Goal: Task Accomplishment & Management: Manage account settings

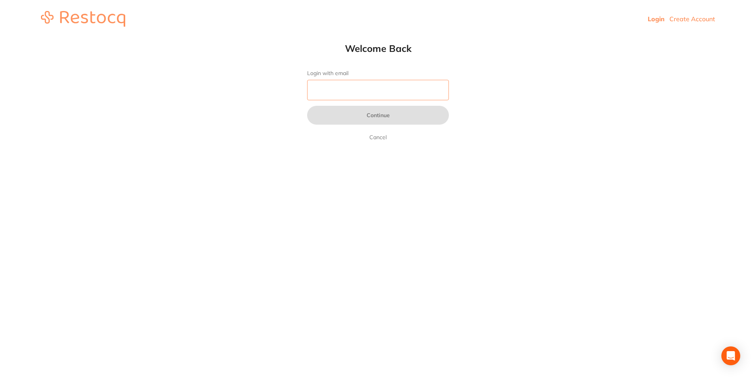
click at [321, 92] on input "Login with email" at bounding box center [378, 90] width 142 height 20
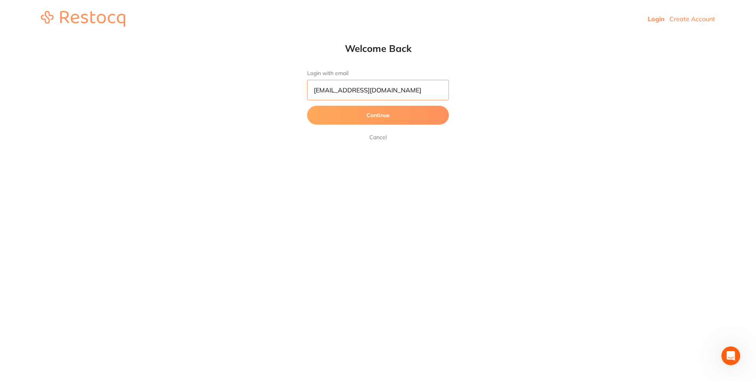
type input "[EMAIL_ADDRESS][DOMAIN_NAME]"
click at [381, 117] on button "Continue" at bounding box center [378, 115] width 142 height 19
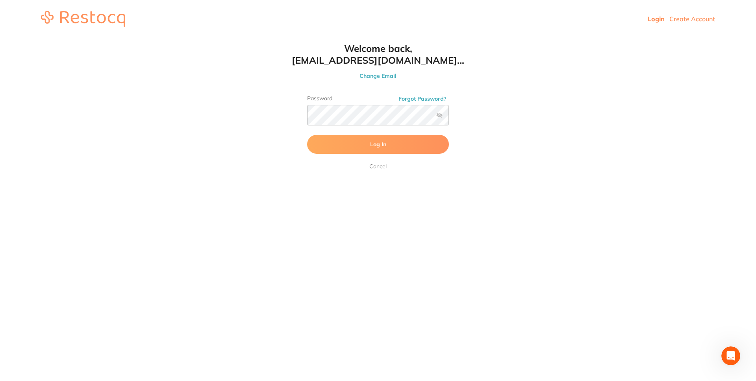
click at [383, 144] on span "Log In" at bounding box center [378, 144] width 16 height 7
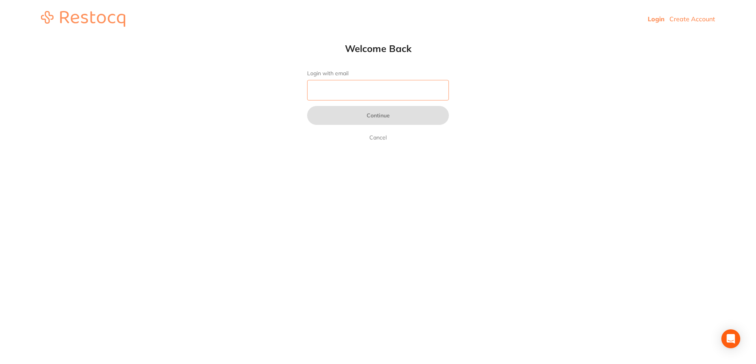
click at [359, 90] on input "Login with email" at bounding box center [378, 90] width 142 height 20
type input "[EMAIL_ADDRESS][DOMAIN_NAME]"
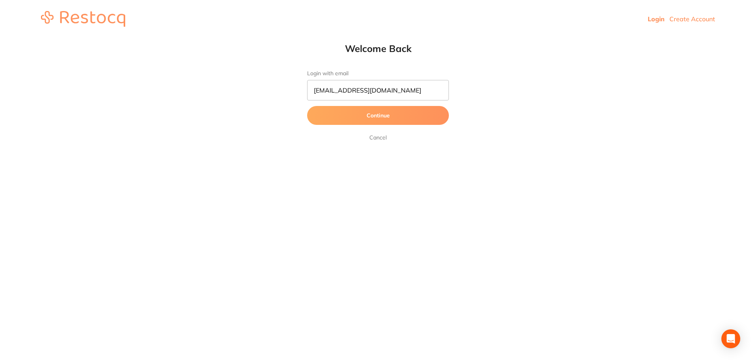
click at [395, 116] on button "Continue" at bounding box center [378, 115] width 142 height 19
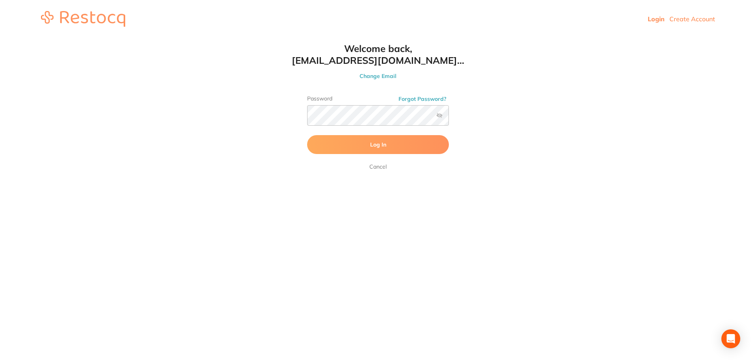
click at [382, 145] on span "Log In" at bounding box center [378, 144] width 16 height 7
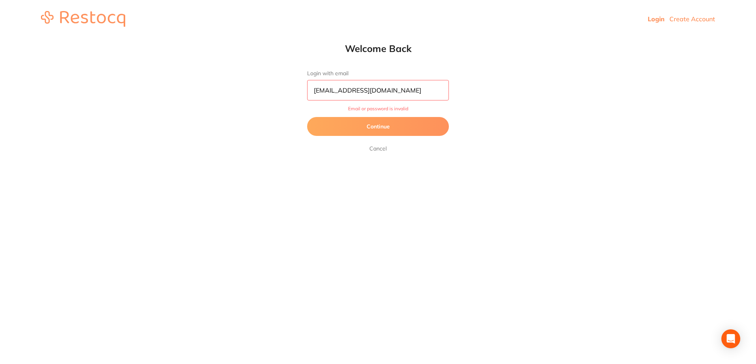
click at [384, 126] on button "Continue" at bounding box center [378, 126] width 142 height 19
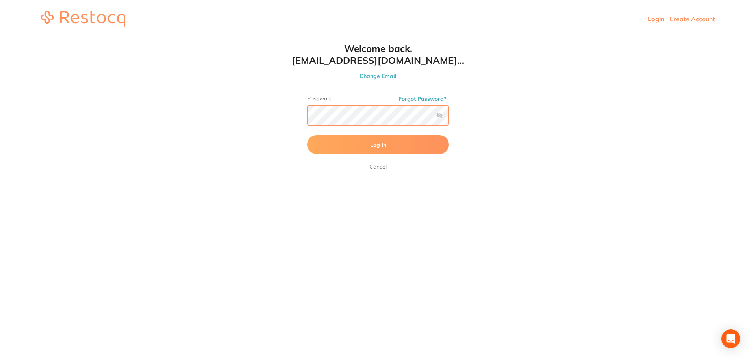
click at [307, 135] on button "Log In" at bounding box center [378, 144] width 142 height 19
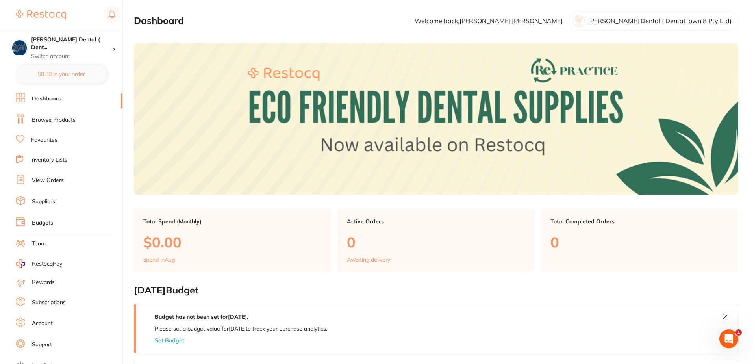
click at [50, 96] on link "Dashboard" at bounding box center [47, 99] width 30 height 8
click at [24, 96] on icon at bounding box center [20, 97] width 9 height 9
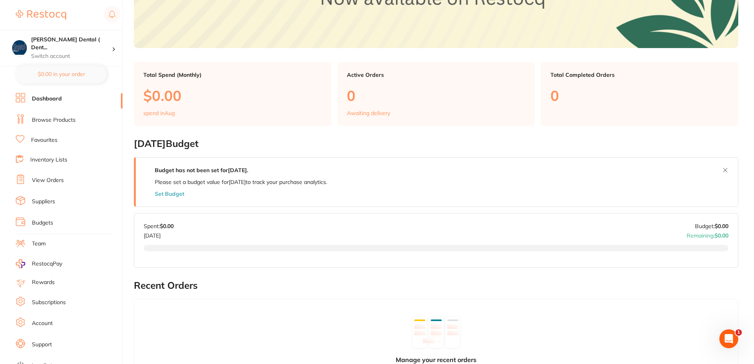
scroll to position [157, 0]
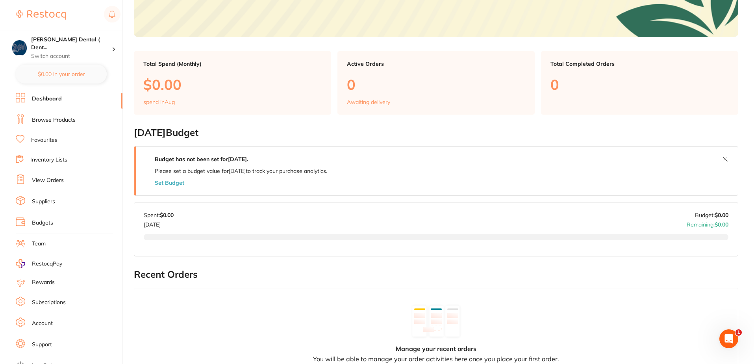
click at [35, 302] on link "Subscriptions" at bounding box center [49, 302] width 34 height 8
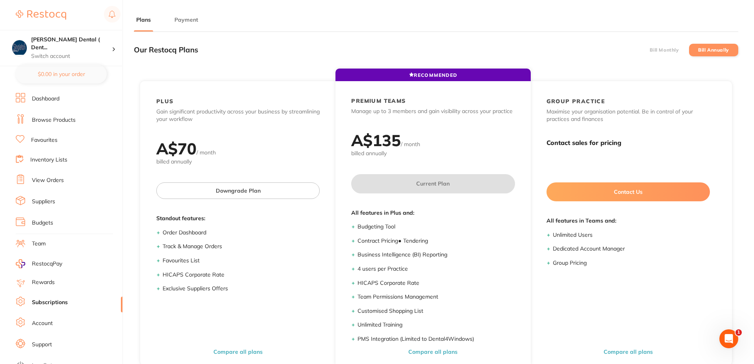
click at [192, 20] on button "Payment" at bounding box center [186, 19] width 28 height 7
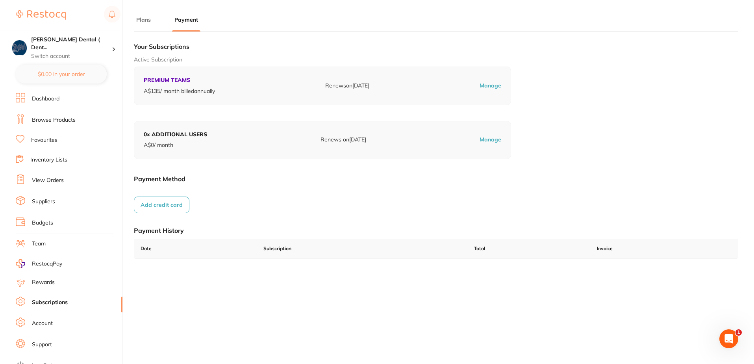
click at [169, 203] on button "Add credit card" at bounding box center [161, 204] width 55 height 17
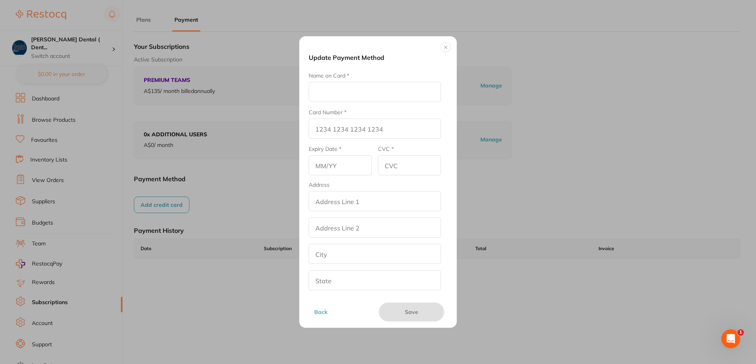
click at [326, 93] on input "Name on Card *" at bounding box center [375, 92] width 132 height 20
type input "Dr Daniel Hetrelezis"
click at [386, 131] on input "Card Number *" at bounding box center [375, 128] width 132 height 20
type input "4645 7901 4187 7422"
click at [344, 169] on input "text" at bounding box center [340, 165] width 63 height 20
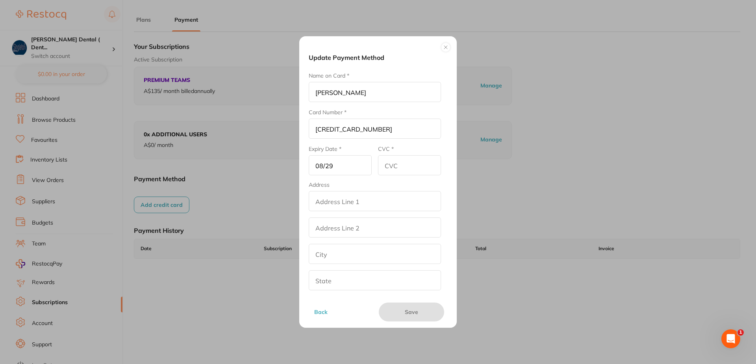
type input "08/29"
click at [401, 167] on input "CVC *" at bounding box center [409, 165] width 63 height 20
type input "685"
click at [367, 205] on input "addressLineOne" at bounding box center [375, 201] width 132 height 20
type input "Shop 3, 127-129 John Street"
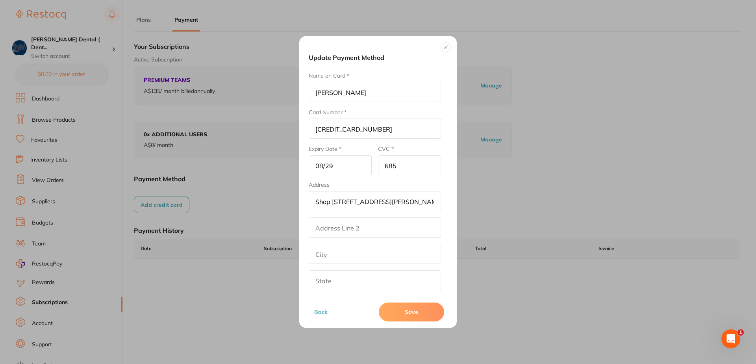
type input "SINGLETON"
type input "OTHER"
type input "2330"
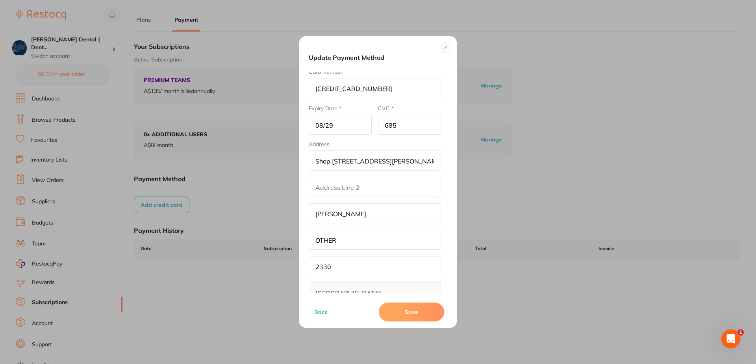
scroll to position [59, 0]
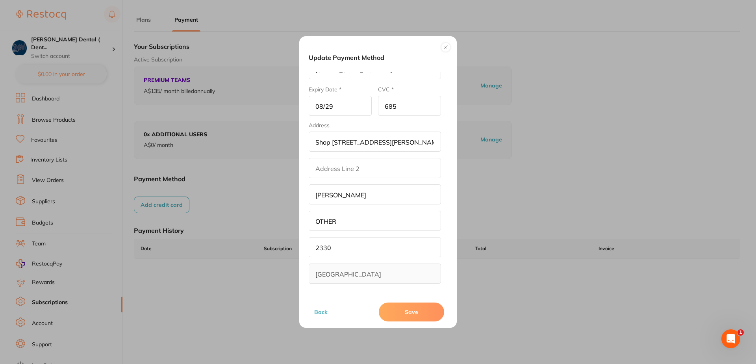
click at [338, 221] on input "OTHER" at bounding box center [375, 221] width 132 height 20
type input "O"
type input "V"
type input "NSW"
click at [407, 308] on button "Save" at bounding box center [411, 311] width 65 height 19
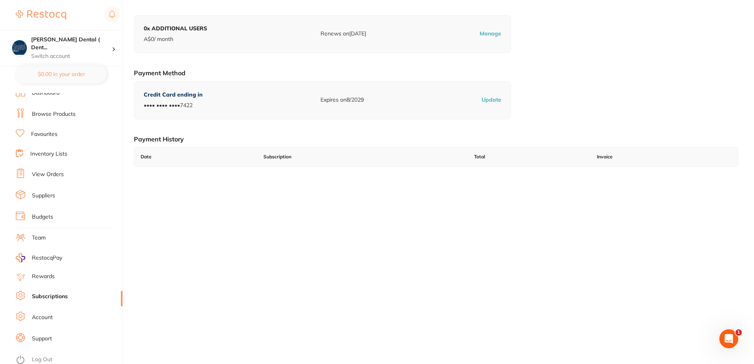
scroll to position [0, 0]
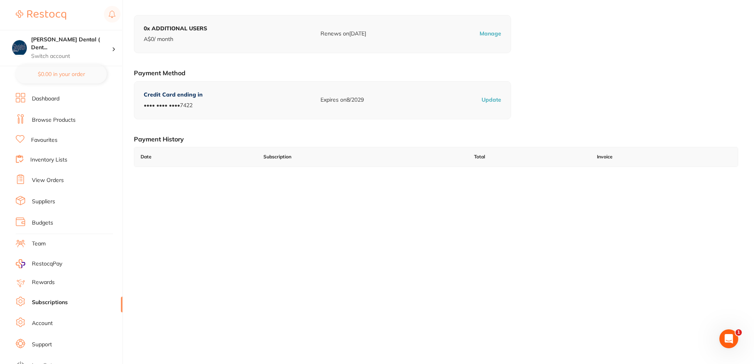
click at [47, 98] on link "Dashboard" at bounding box center [46, 99] width 28 height 8
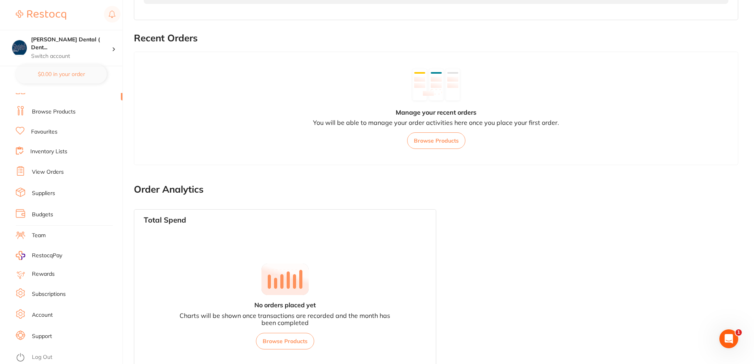
scroll to position [424, 0]
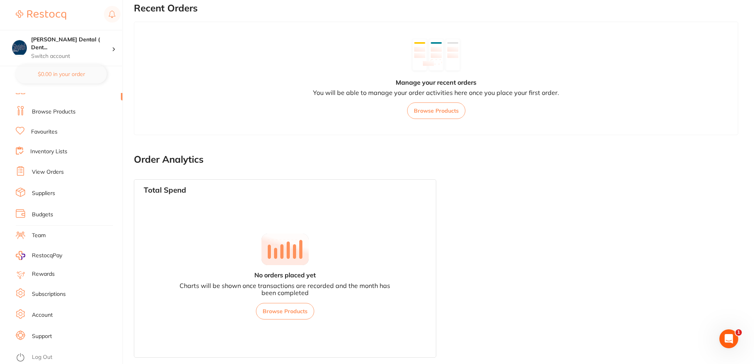
click at [729, 336] on icon "Open Intercom Messenger" at bounding box center [729, 338] width 6 height 6
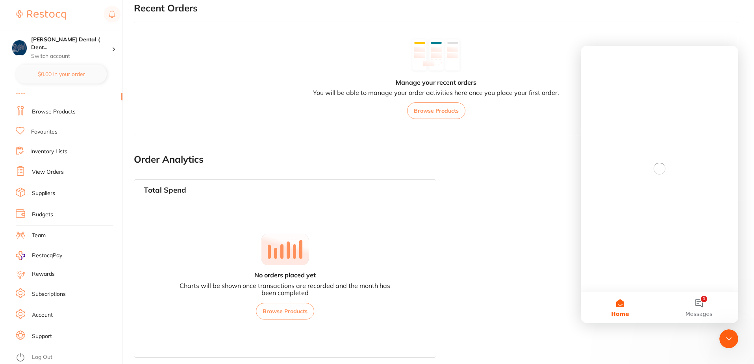
scroll to position [0, 0]
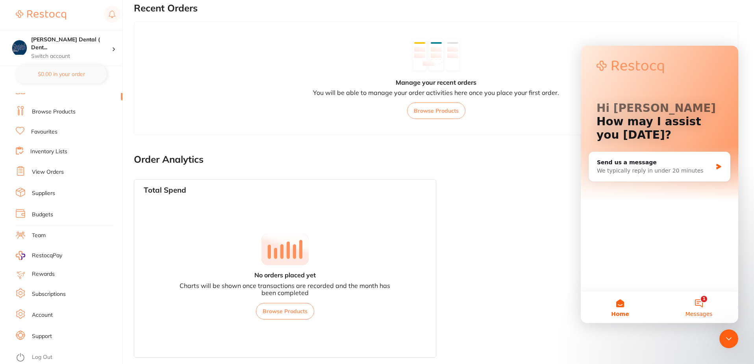
click at [699, 300] on button "1 Messages" at bounding box center [698, 306] width 79 height 31
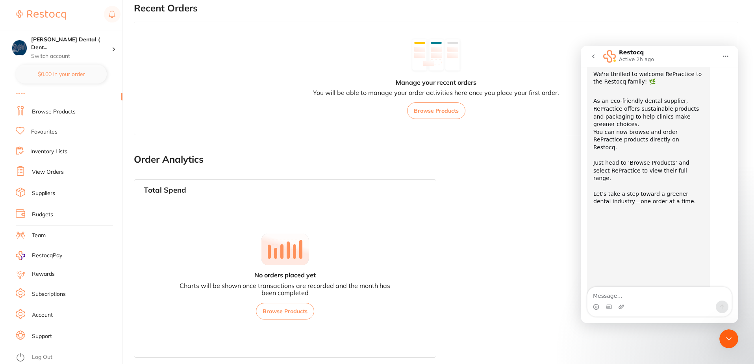
scroll to position [63, 0]
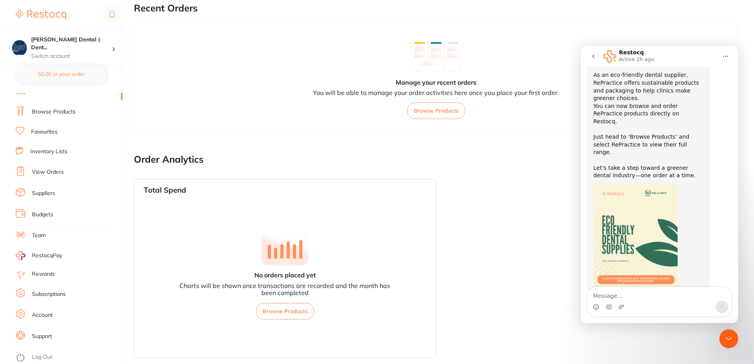
click at [509, 198] on div "Total Spend No orders placed yet Charts will be shown once transactions are rec…" at bounding box center [436, 268] width 604 height 191
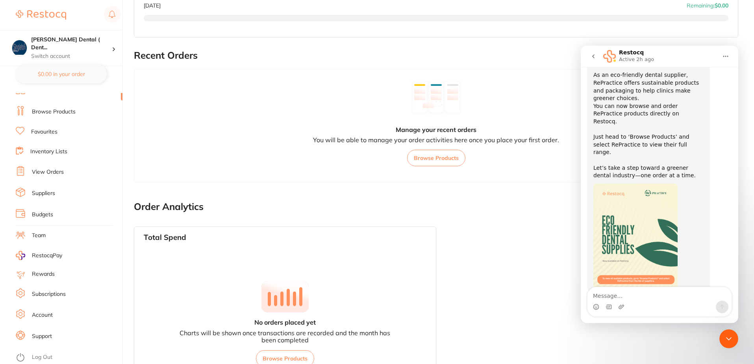
scroll to position [266, 0]
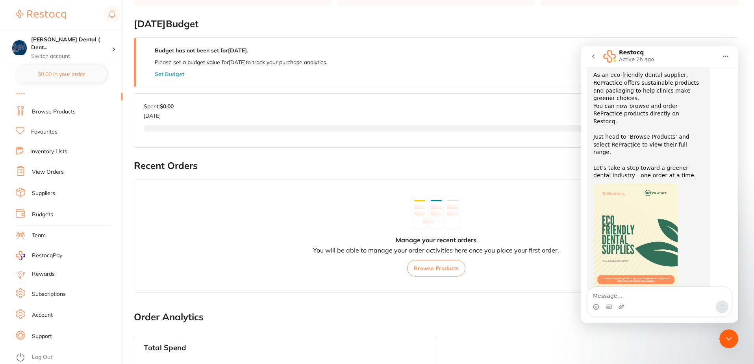
click at [45, 353] on link "Log Out" at bounding box center [42, 357] width 20 height 8
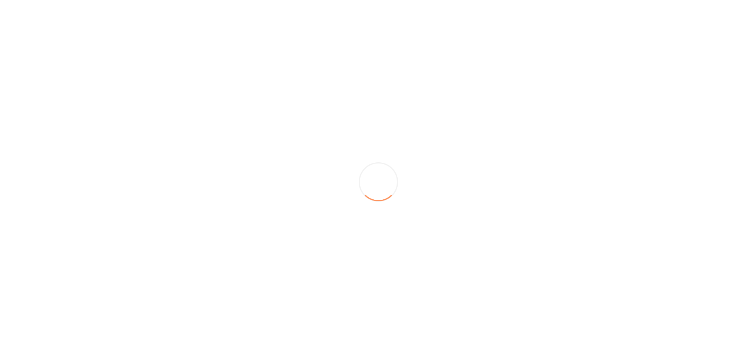
scroll to position [0, 0]
